Goal: Information Seeking & Learning: Learn about a topic

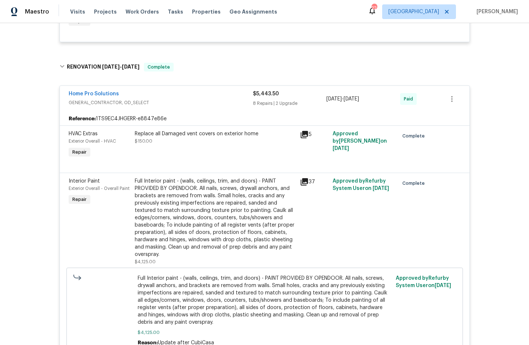
scroll to position [638, 0]
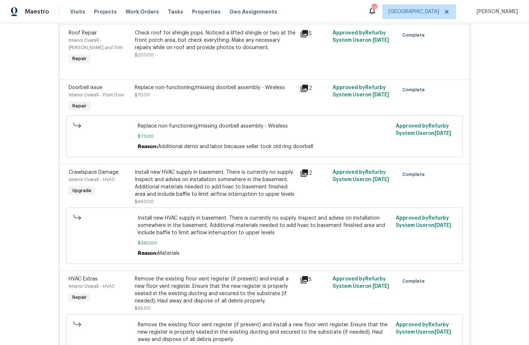
click at [300, 176] on icon at bounding box center [304, 173] width 9 height 9
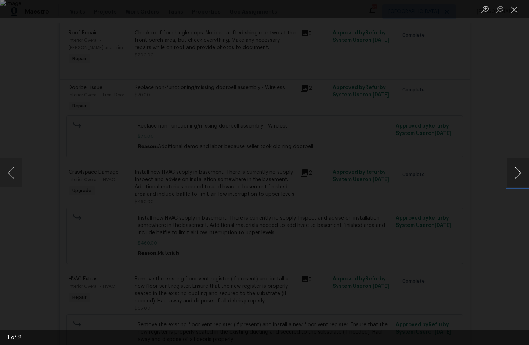
click at [514, 171] on button "Next image" at bounding box center [518, 172] width 22 height 29
click at [513, 11] on button "Close lightbox" at bounding box center [514, 9] width 15 height 13
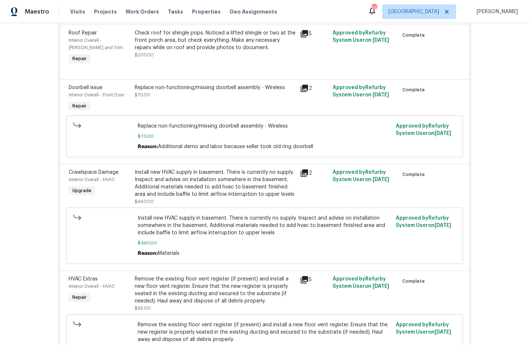
click at [301, 173] on icon at bounding box center [303, 172] width 7 height 7
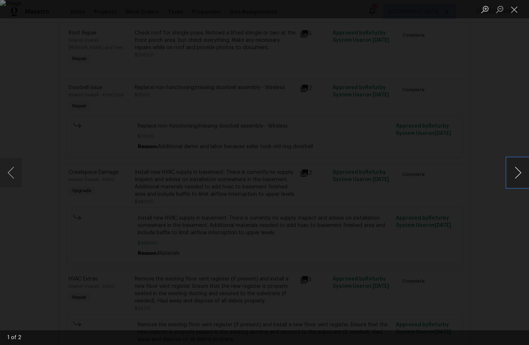
click at [512, 176] on button "Next image" at bounding box center [518, 172] width 22 height 29
click at [517, 12] on button "Close lightbox" at bounding box center [514, 9] width 15 height 13
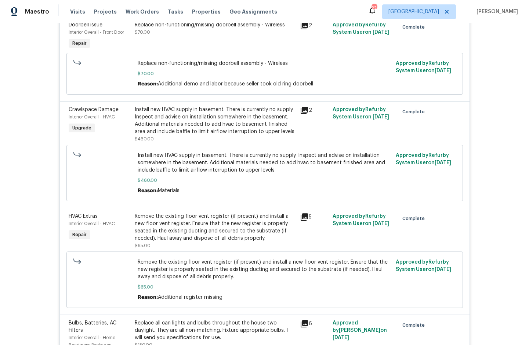
scroll to position [733, 0]
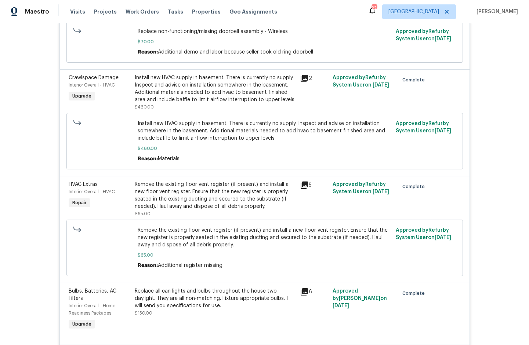
click at [302, 189] on icon at bounding box center [303, 185] width 7 height 7
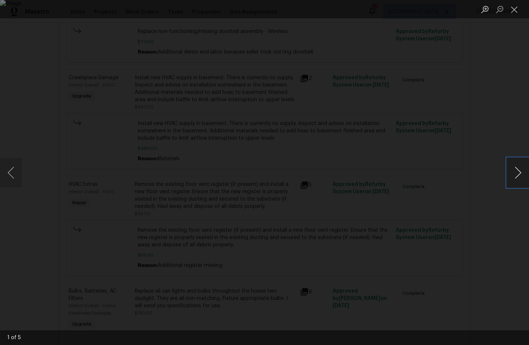
click at [512, 177] on button "Next image" at bounding box center [518, 172] width 22 height 29
click at [512, 176] on button "Next image" at bounding box center [518, 172] width 22 height 29
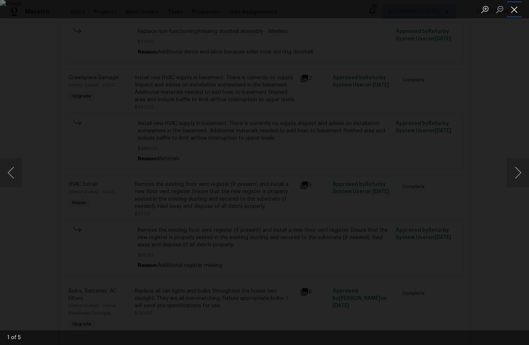
click at [515, 12] on button "Close lightbox" at bounding box center [514, 9] width 15 height 13
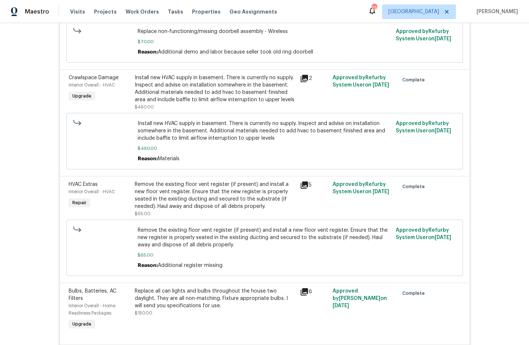
scroll to position [208, 0]
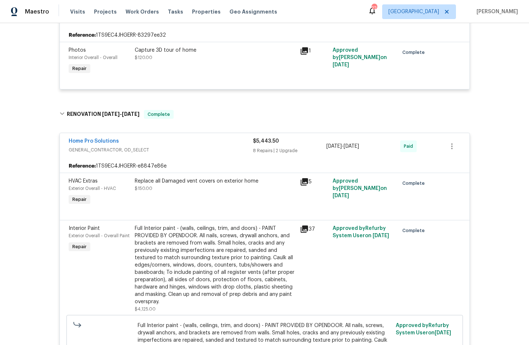
click at [302, 181] on icon at bounding box center [303, 181] width 7 height 7
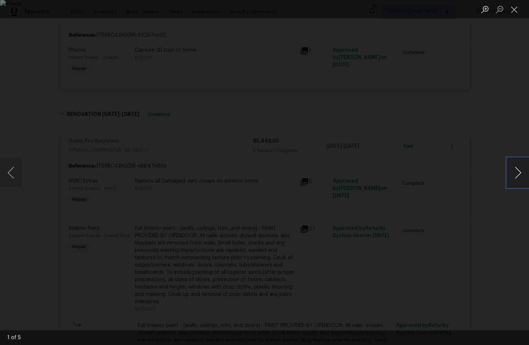
click at [520, 171] on button "Next image" at bounding box center [518, 172] width 22 height 29
click at [521, 172] on button "Next image" at bounding box center [518, 172] width 22 height 29
click at [515, 12] on button "Close lightbox" at bounding box center [514, 9] width 15 height 13
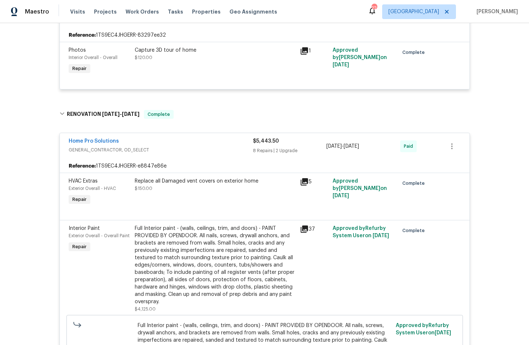
scroll to position [638, 0]
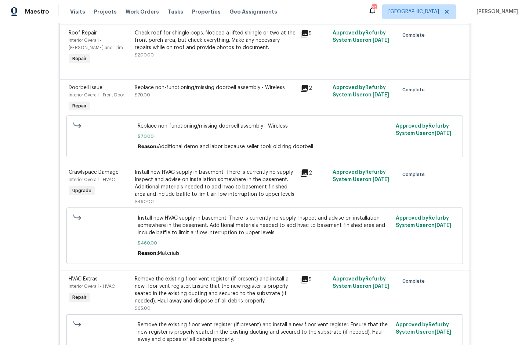
click at [304, 173] on icon at bounding box center [303, 172] width 7 height 7
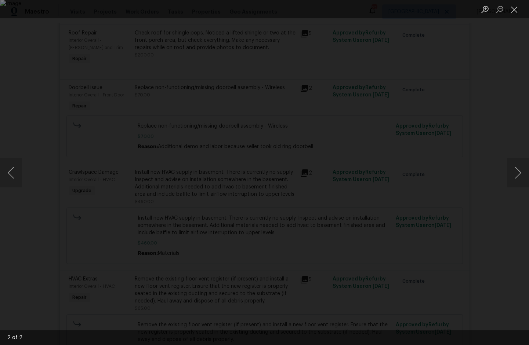
click at [479, 134] on div "Lightbox" at bounding box center [264, 172] width 529 height 345
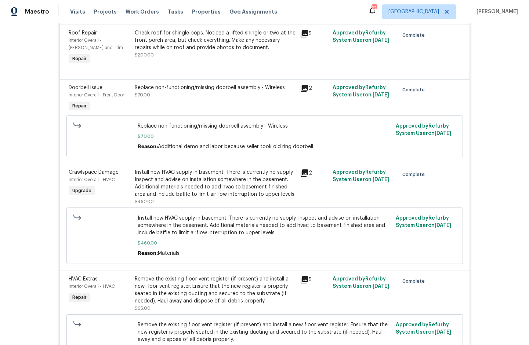
click at [305, 192] on div "2" at bounding box center [314, 187] width 33 height 41
click at [248, 188] on div "Install new HVAC supply in basement. There is currently no supply. Inspect and …" at bounding box center [215, 183] width 161 height 29
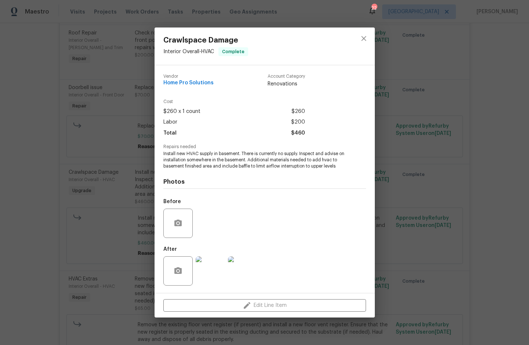
click at [215, 269] on img at bounding box center [210, 270] width 29 height 29
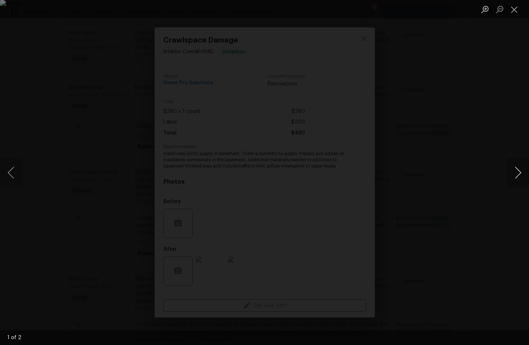
click at [514, 171] on button "Next image" at bounding box center [518, 172] width 22 height 29
click at [512, 14] on button "Close lightbox" at bounding box center [514, 9] width 15 height 13
